Goal: Go to known website: Access a specific website the user already knows

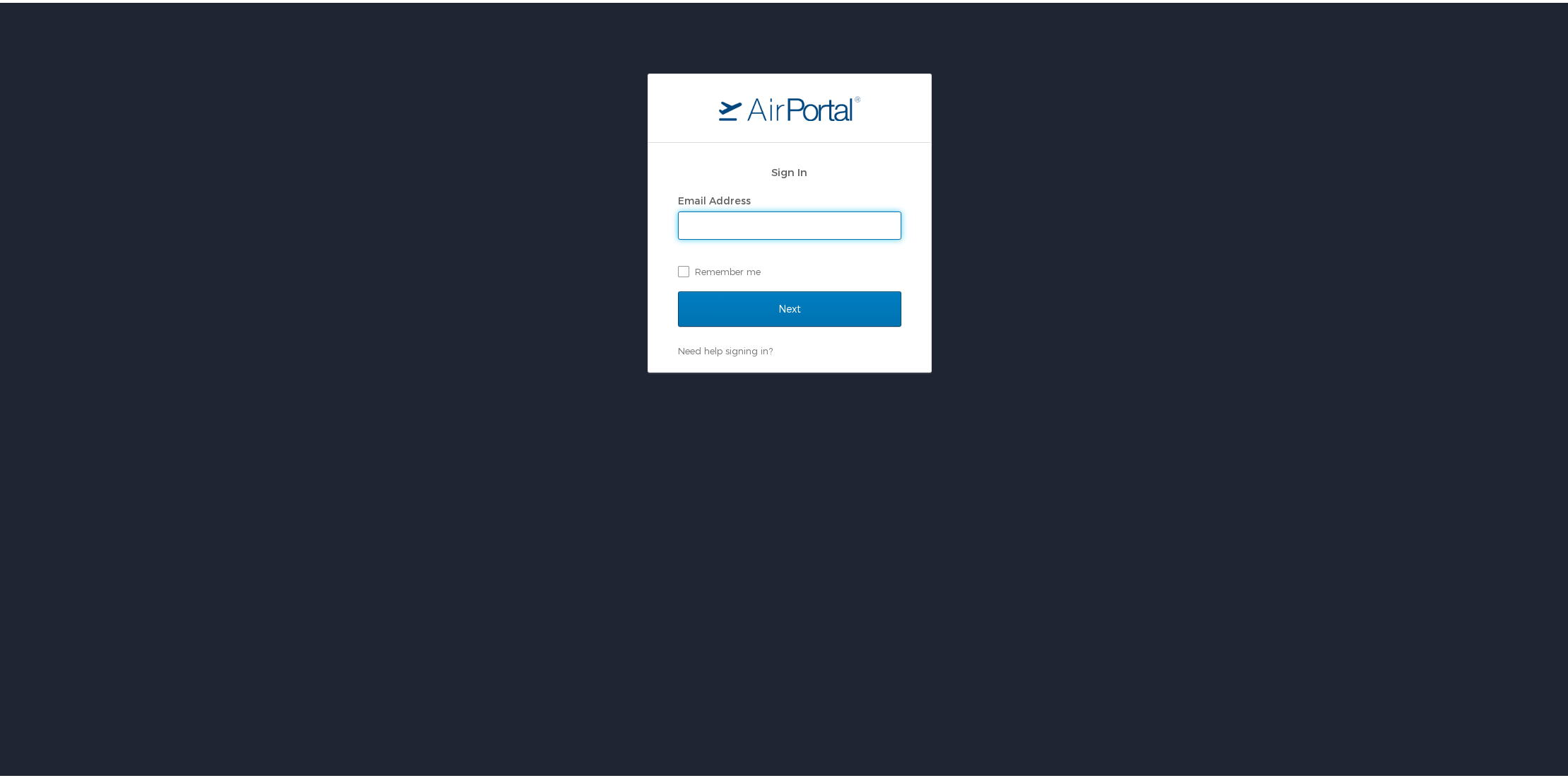
type input "[PERSON_NAME][EMAIL_ADDRESS][PERSON_NAME][DOMAIN_NAME]"
click at [765, 303] on input "Next" at bounding box center [789, 306] width 223 height 36
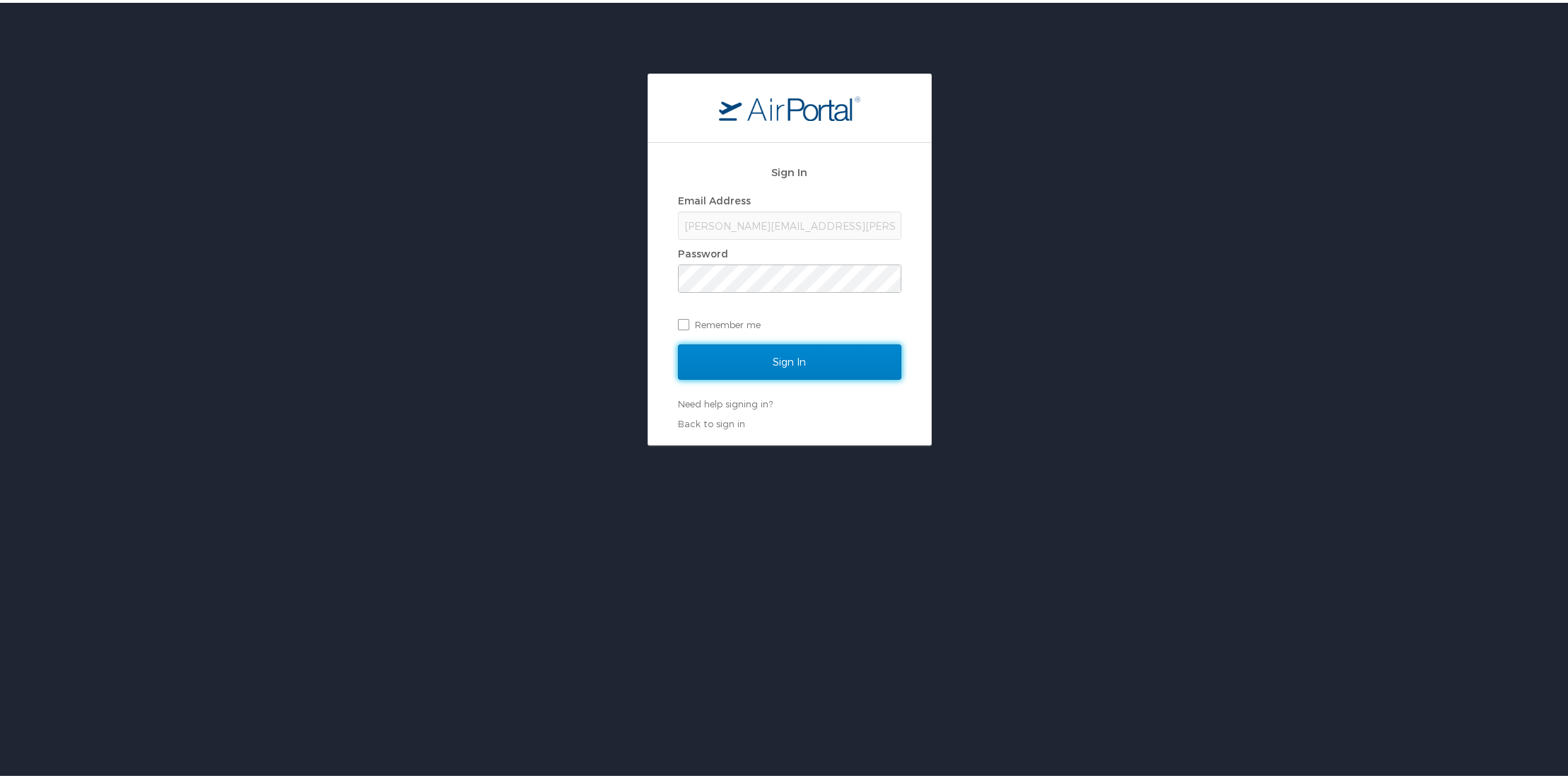
click at [769, 369] on input "Sign In" at bounding box center [789, 359] width 223 height 36
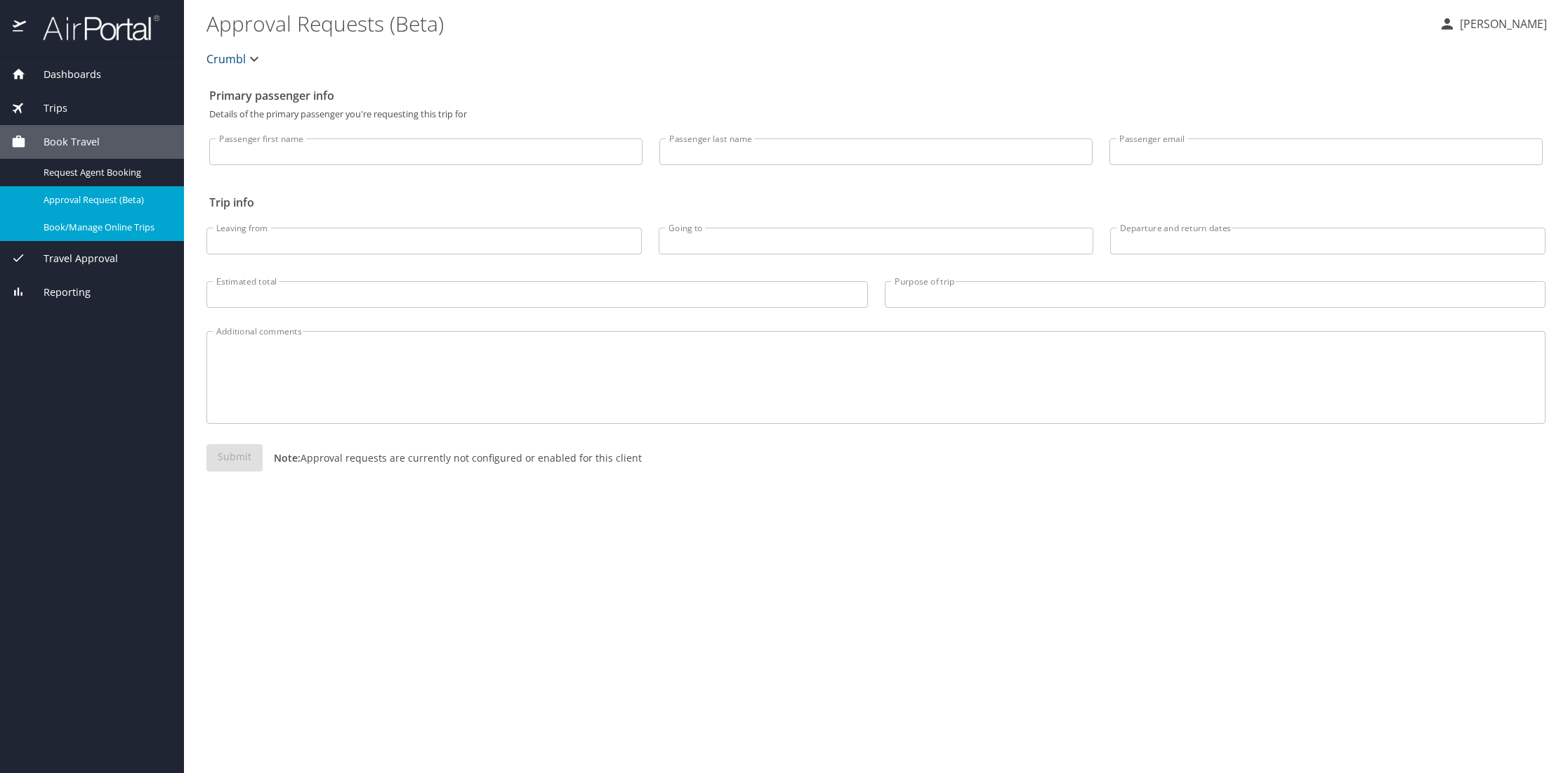
click at [76, 232] on span "Book/Manage Online Trips" at bounding box center [105, 228] width 124 height 13
